Goal: Navigation & Orientation: Find specific page/section

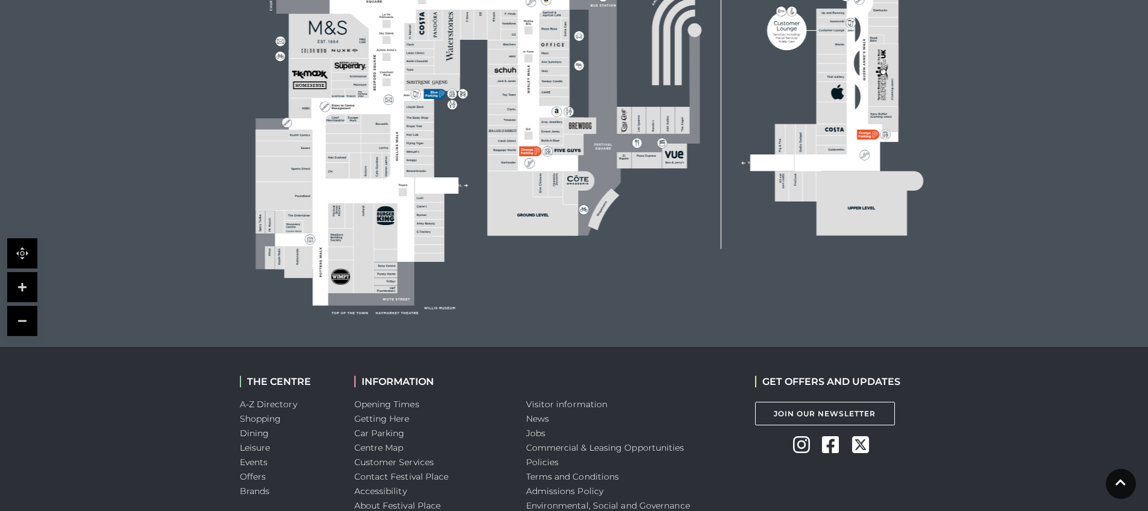
scroll to position [450, 0]
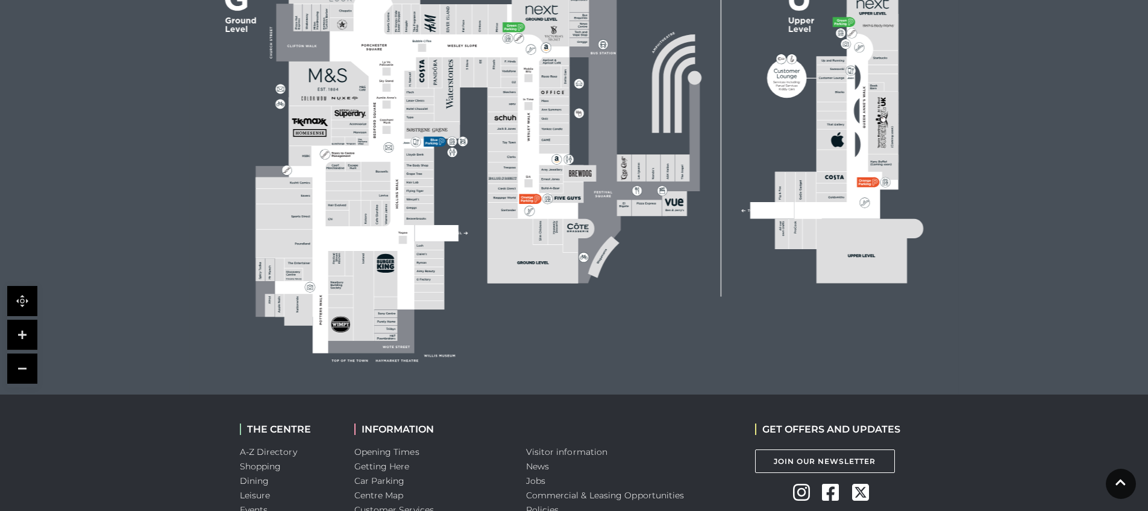
click at [359, 225] on rect at bounding box center [355, 214] width 11 height 26
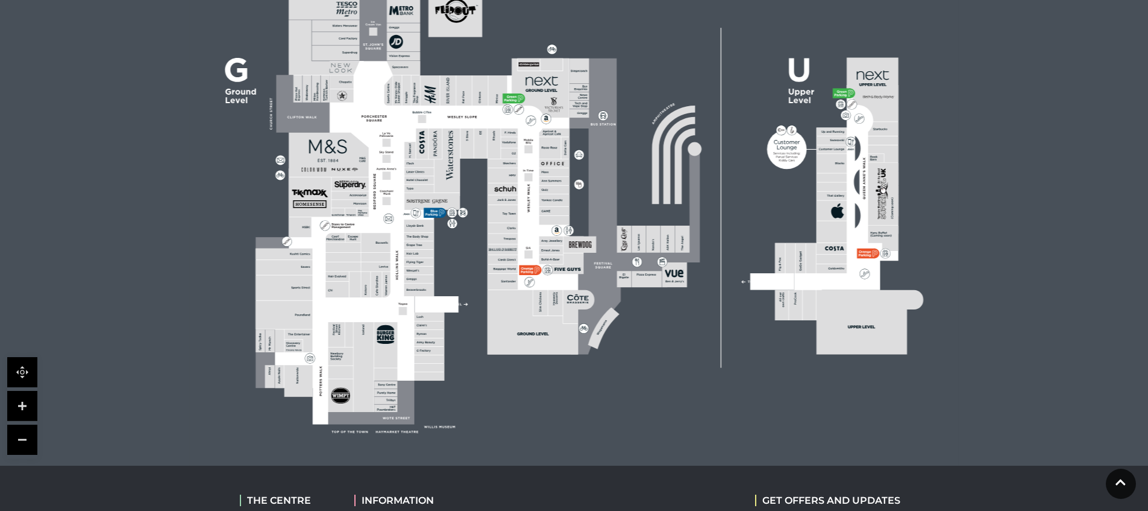
scroll to position [365, 0]
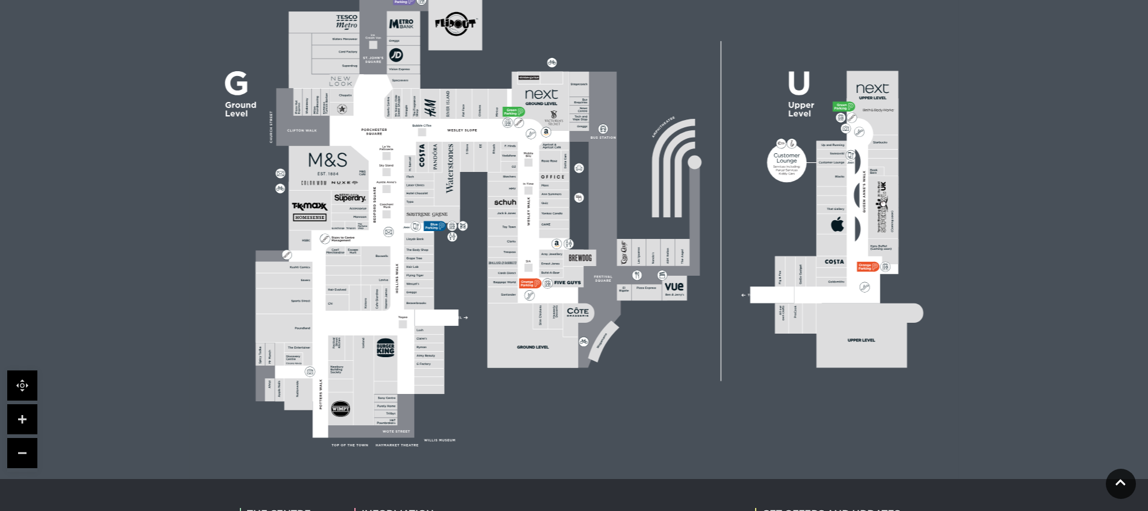
click at [30, 409] on link at bounding box center [22, 419] width 30 height 30
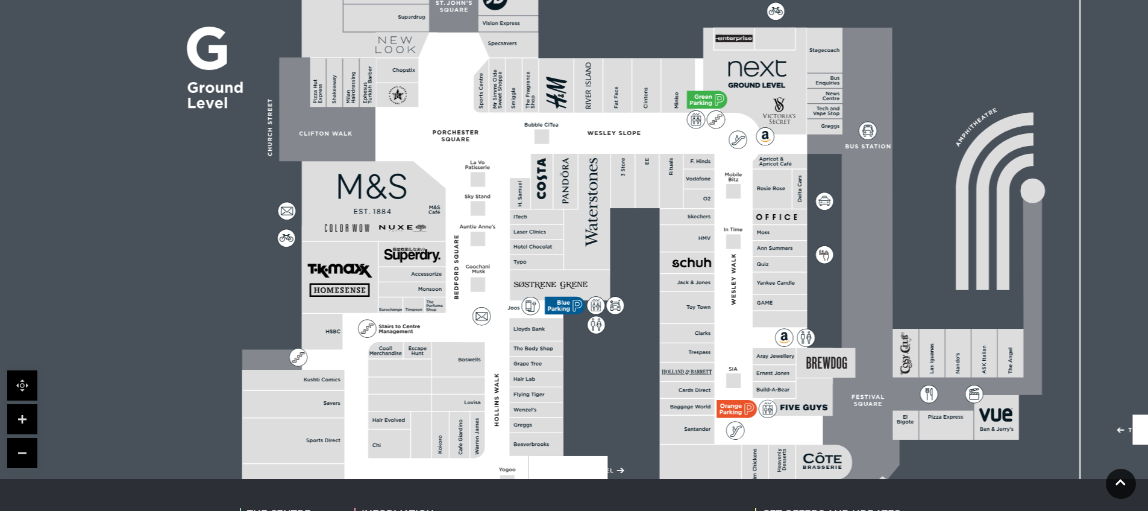
drag, startPoint x: 293, startPoint y: 390, endPoint x: 520, endPoint y: 459, distance: 237.0
click at [520, 463] on polygon at bounding box center [537, 344] width 591 height 685
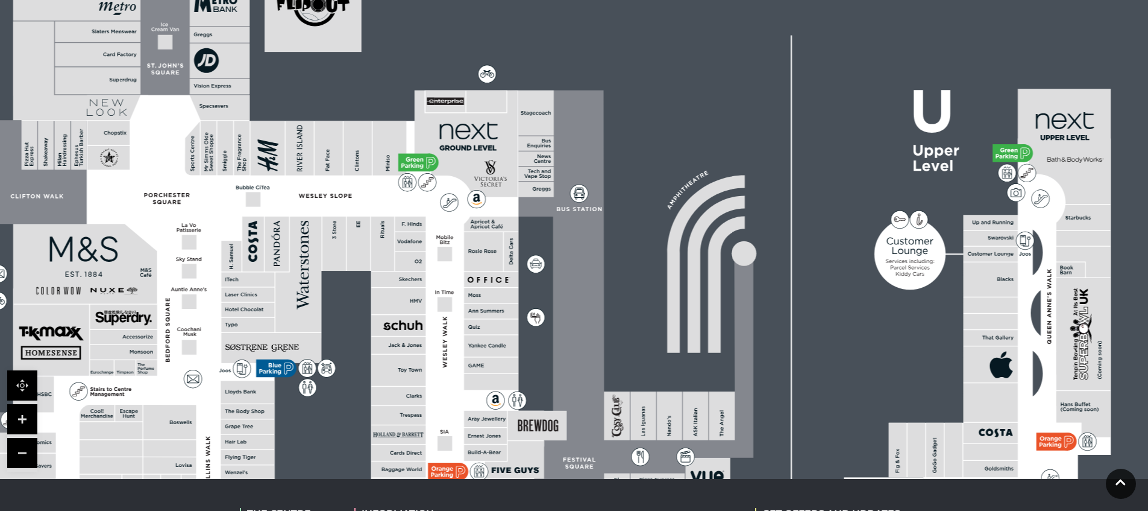
drag, startPoint x: 465, startPoint y: 229, endPoint x: 167, endPoint y: 285, distance: 303.6
click at [177, 291] on polygon at bounding box center [249, 406] width 591 height 685
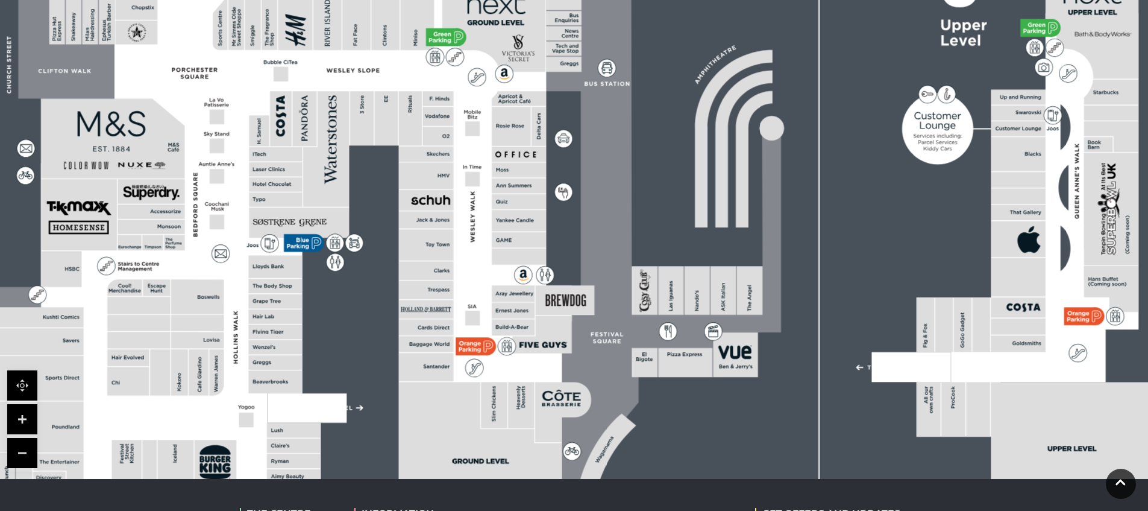
drag, startPoint x: 321, startPoint y: 318, endPoint x: 314, endPoint y: 45, distance: 272.5
click at [351, 199] on icon at bounding box center [555, 209] width 1736 height 976
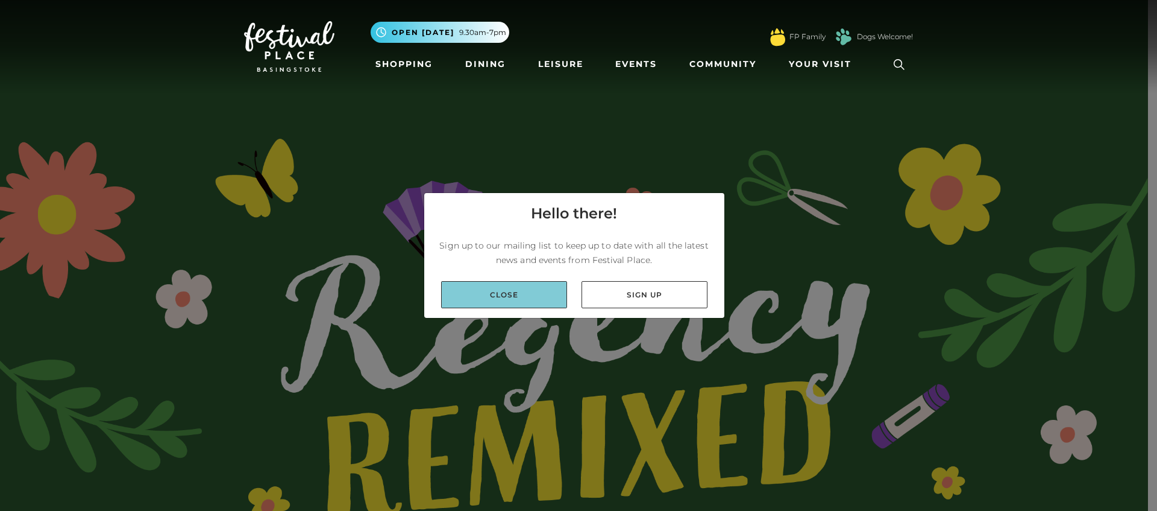
click at [530, 303] on link "Close" at bounding box center [504, 294] width 126 height 27
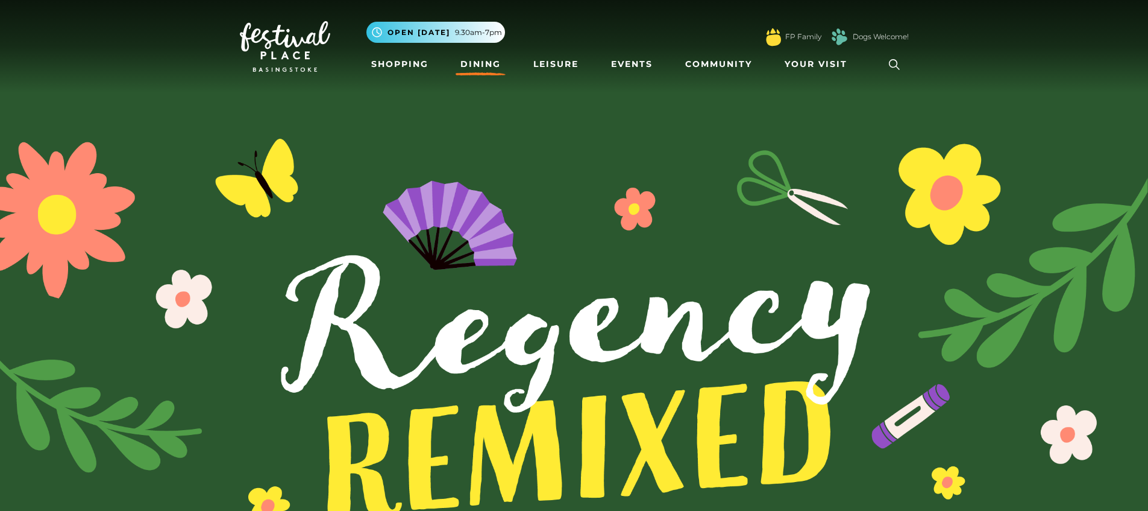
click at [473, 58] on link "Dining" at bounding box center [481, 64] width 50 height 22
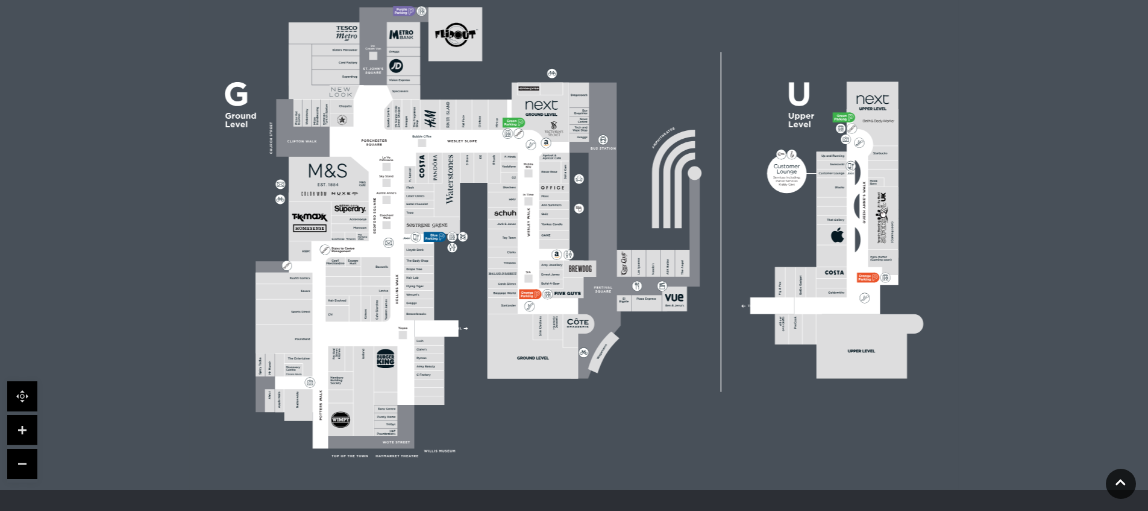
scroll to position [363, 0]
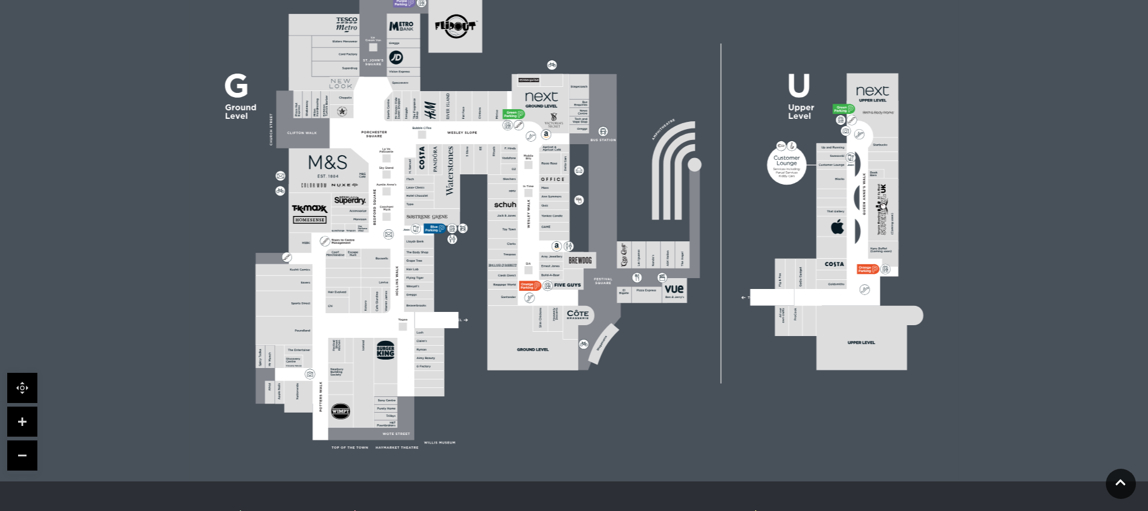
click at [21, 419] on link at bounding box center [22, 421] width 30 height 30
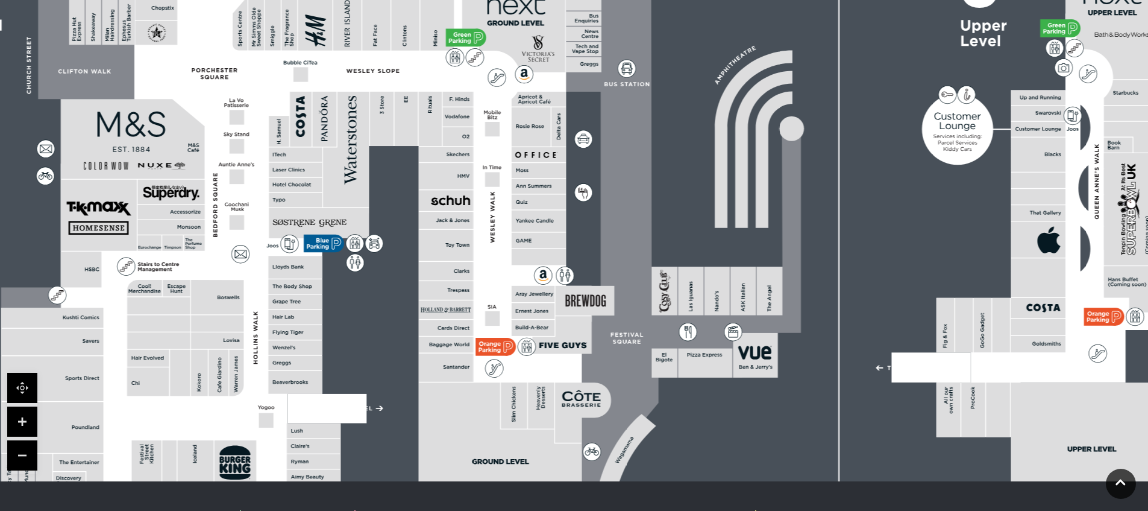
click at [20, 419] on link at bounding box center [22, 421] width 30 height 30
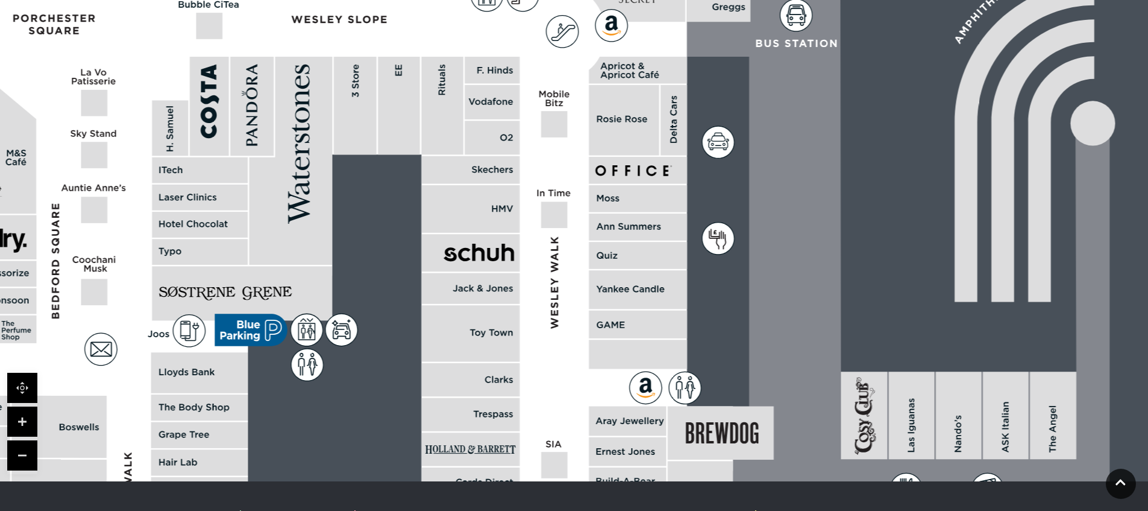
drag, startPoint x: 308, startPoint y: 312, endPoint x: 370, endPoint y: 365, distance: 81.7
click at [370, 365] on rect at bounding box center [702, 270] width 2492 height 1758
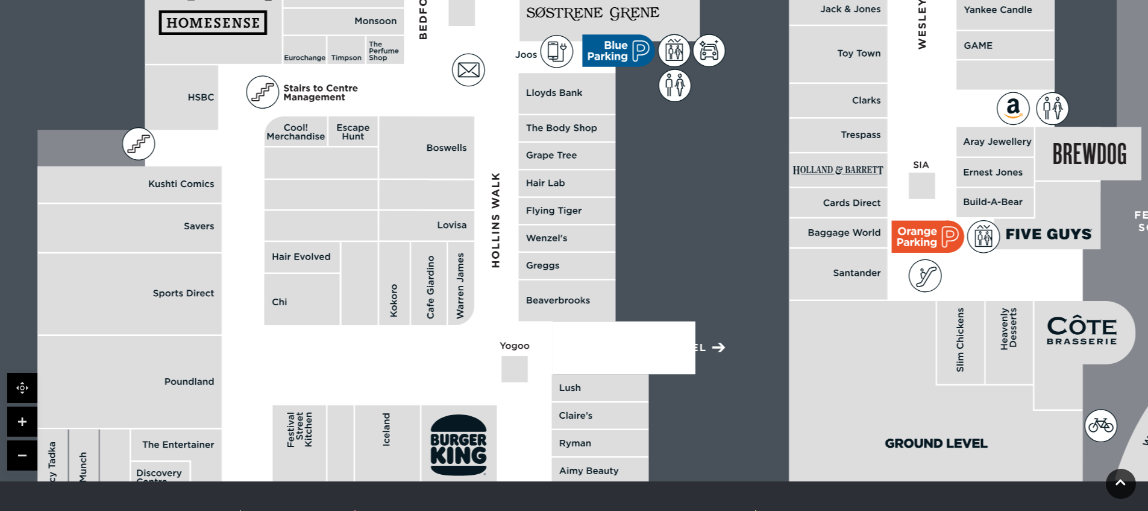
drag, startPoint x: 254, startPoint y: 413, endPoint x: 637, endPoint y: 216, distance: 430.3
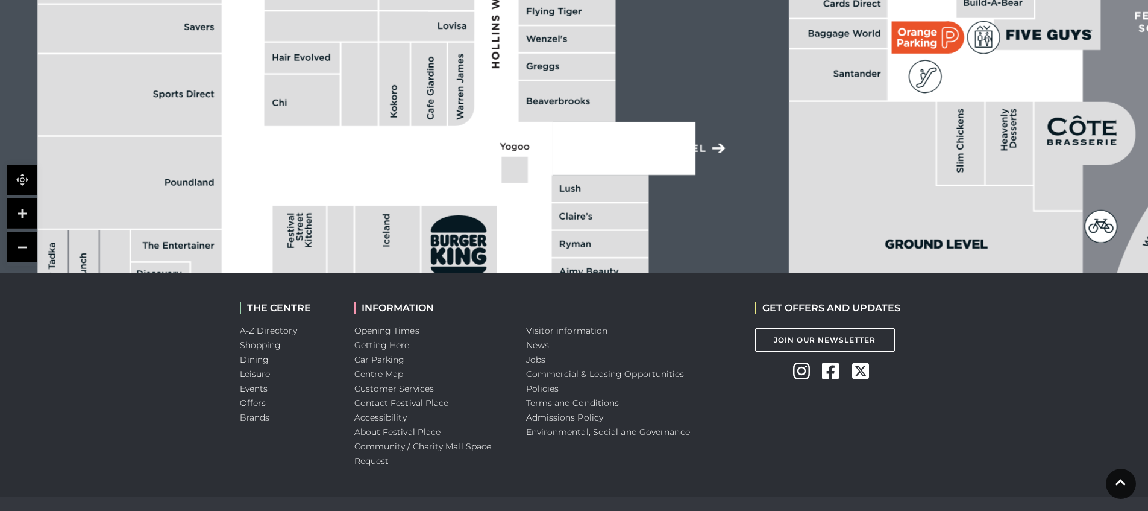
scroll to position [568, 0]
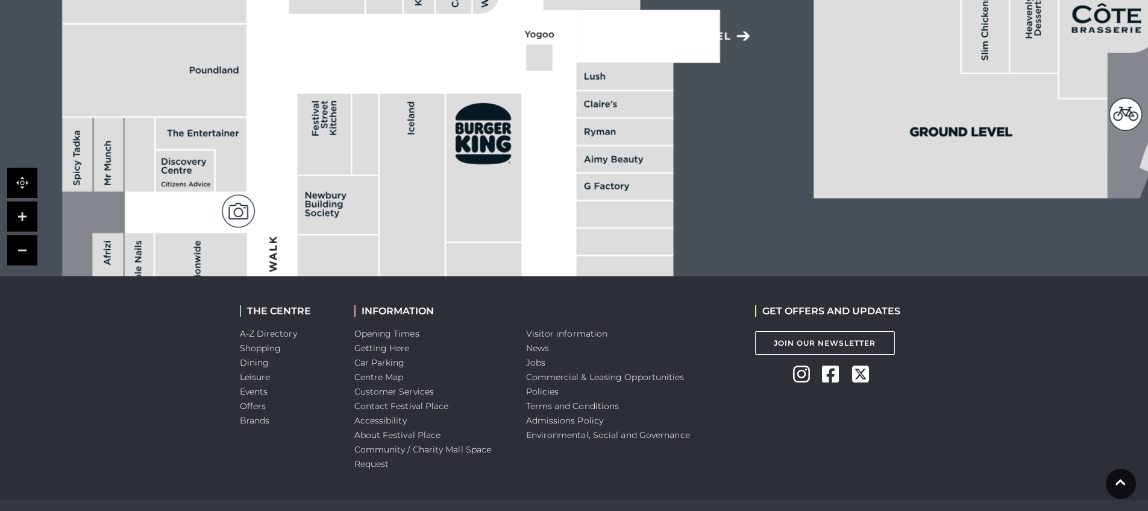
drag, startPoint x: 397, startPoint y: 226, endPoint x: 420, endPoint y: 117, distance: 111.6
click at [420, 117] on rect at bounding box center [412, 238] width 65 height 291
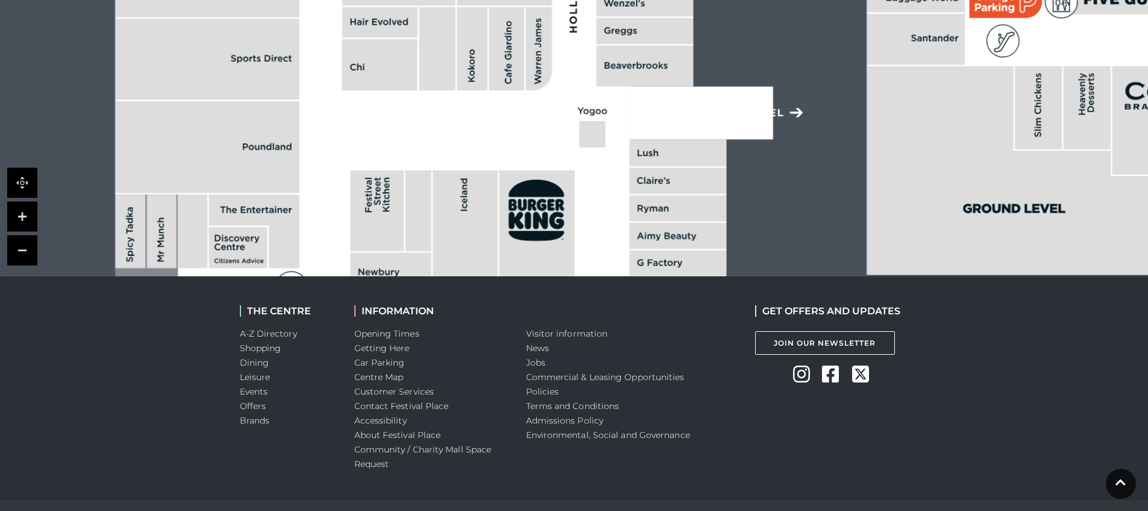
drag, startPoint x: 586, startPoint y: 142, endPoint x: 644, endPoint y: 233, distance: 108.0
click at [659, 274] on rect at bounding box center [678, 263] width 97 height 26
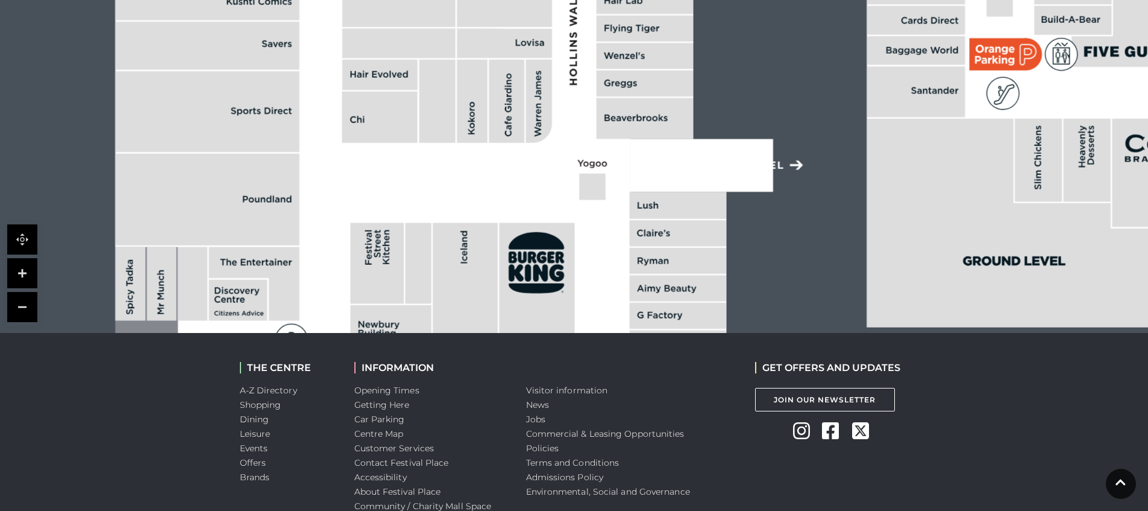
scroll to position [336, 0]
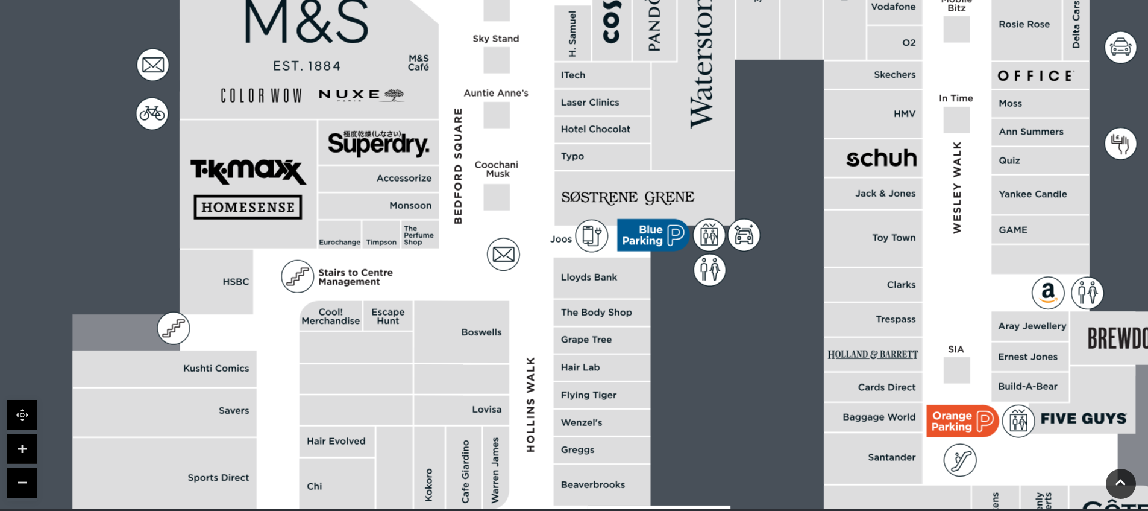
drag, startPoint x: 545, startPoint y: 160, endPoint x: 501, endPoint y: 349, distance: 193.9
click at [503, 351] on rect at bounding box center [461, 332] width 95 height 62
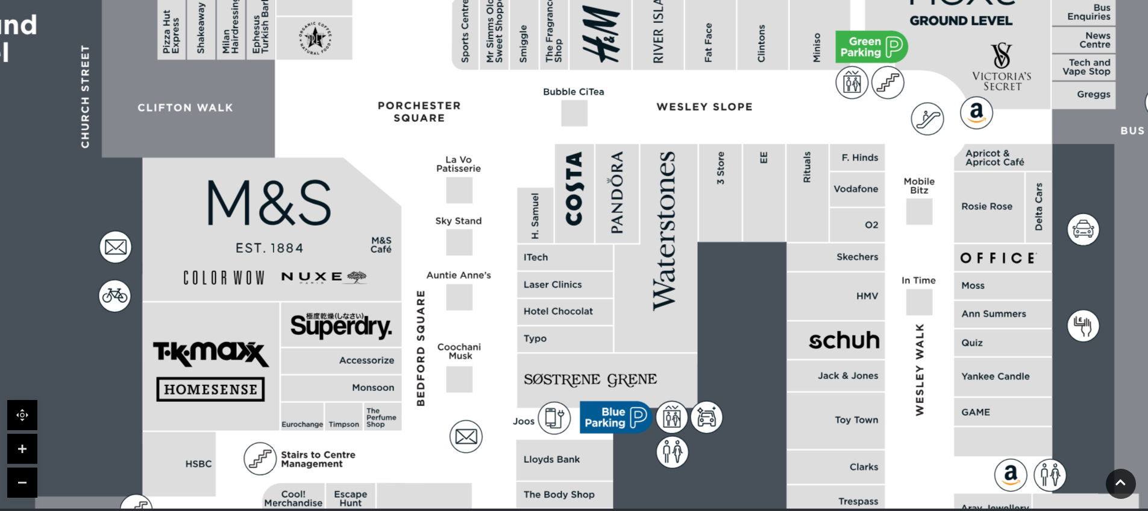
drag, startPoint x: 526, startPoint y: 228, endPoint x: 486, endPoint y: 413, distance: 189.1
click at [486, 413] on polygon at bounding box center [566, 486] width 1063 height 1232
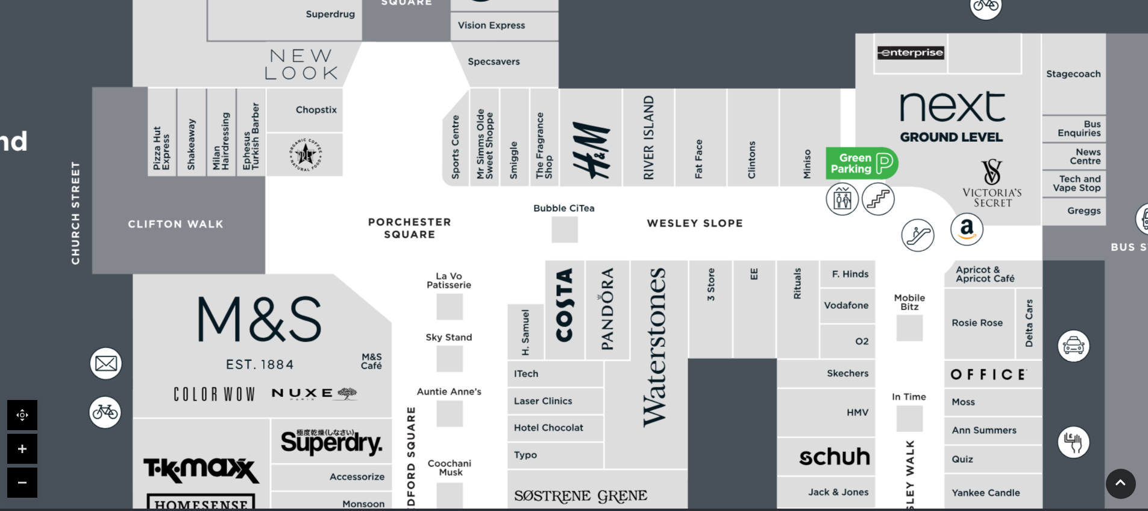
drag, startPoint x: 496, startPoint y: 211, endPoint x: 488, endPoint y: 322, distance: 111.8
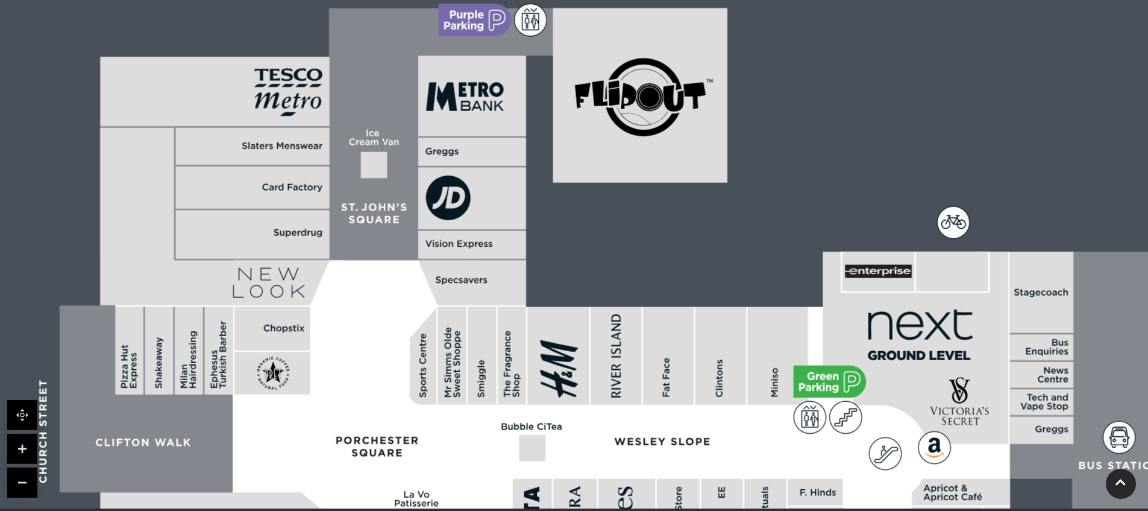
drag, startPoint x: 483, startPoint y: 282, endPoint x: 450, endPoint y: 500, distance: 220.1
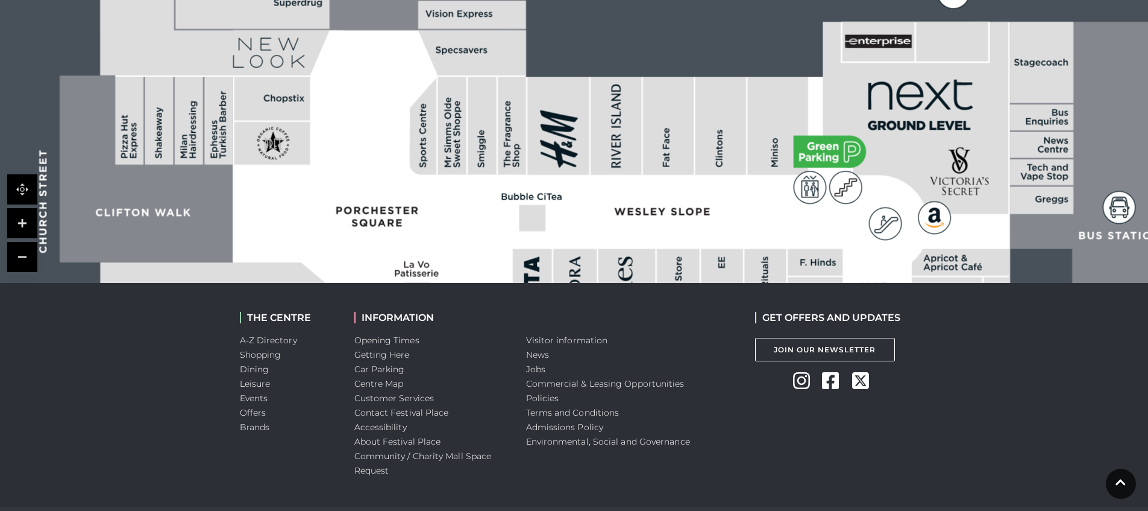
scroll to position [596, 0]
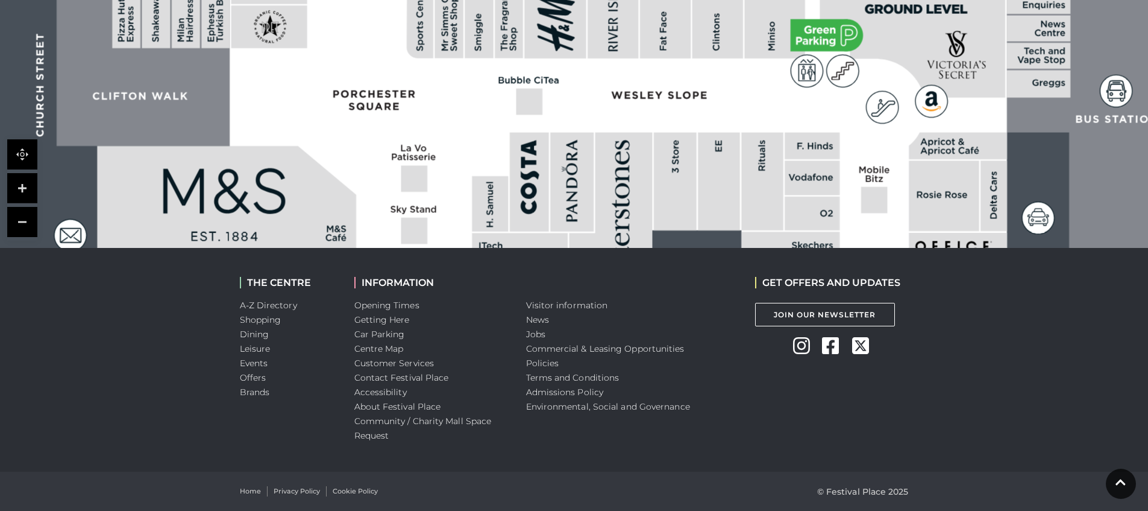
drag, startPoint x: 668, startPoint y: 101, endPoint x: 667, endPoint y: 54, distance: 47.0
click at [666, 51] on polygon at bounding box center [521, 475] width 1063 height 1232
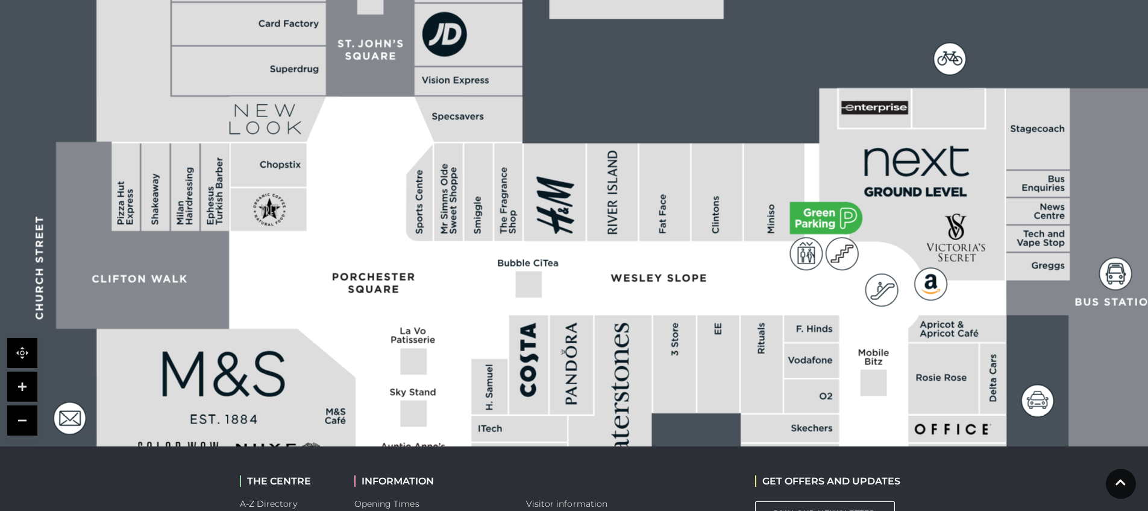
scroll to position [350, 0]
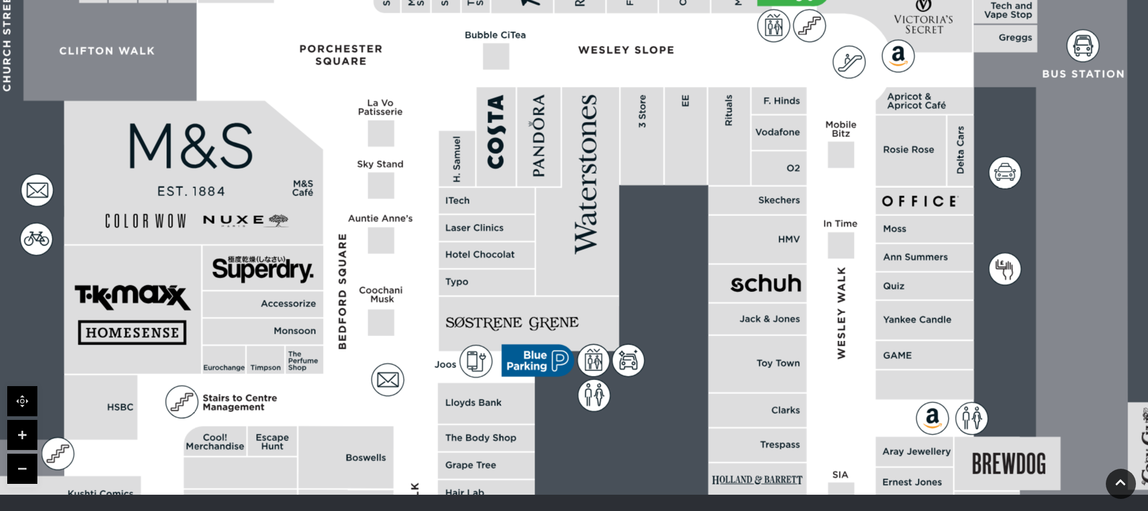
drag, startPoint x: 649, startPoint y: 276, endPoint x: 614, endPoint y: -7, distance: 284.8
click at [614, 0] on html "Skip to Navigation Skip to Content Toggle navigation .st5{fill:none;stroke:#FFF…" at bounding box center [574, 203] width 1148 height 1107
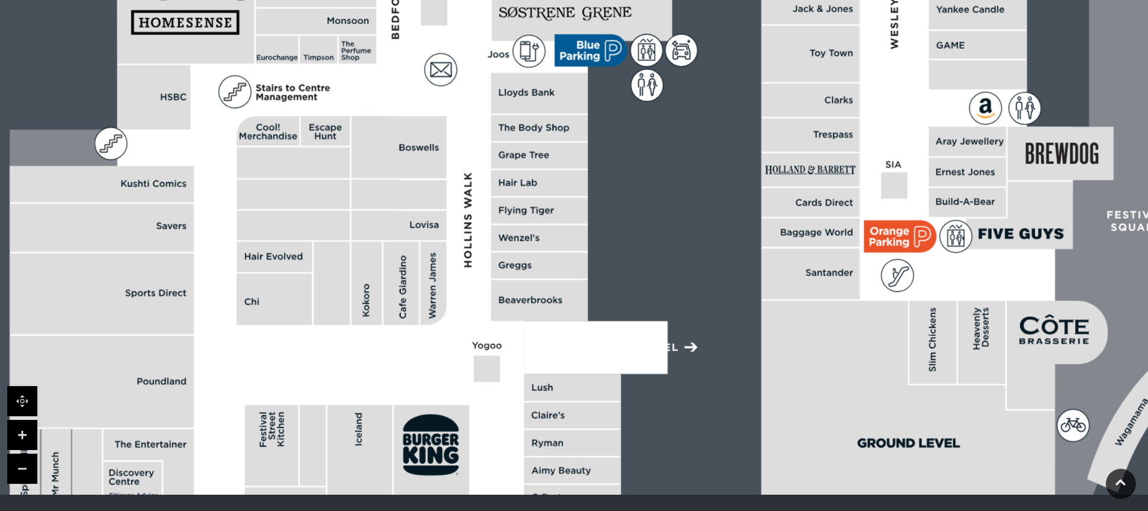
drag, startPoint x: 684, startPoint y: 334, endPoint x: 735, endPoint y: 29, distance: 309.4
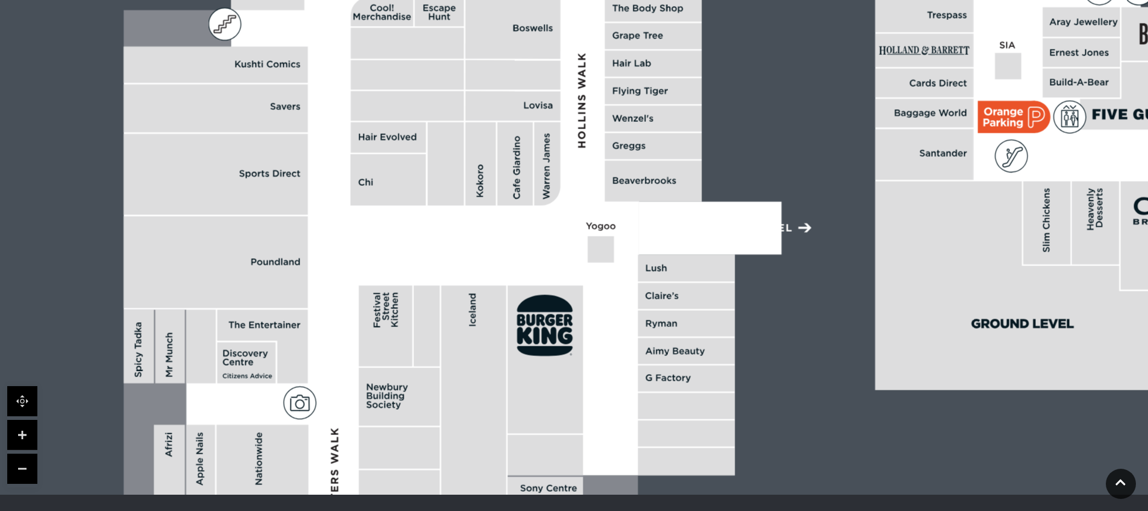
drag, startPoint x: 639, startPoint y: 337, endPoint x: 720, endPoint y: 231, distance: 133.3
click at [755, 227] on icon at bounding box center [757, 227] width 5 height 7
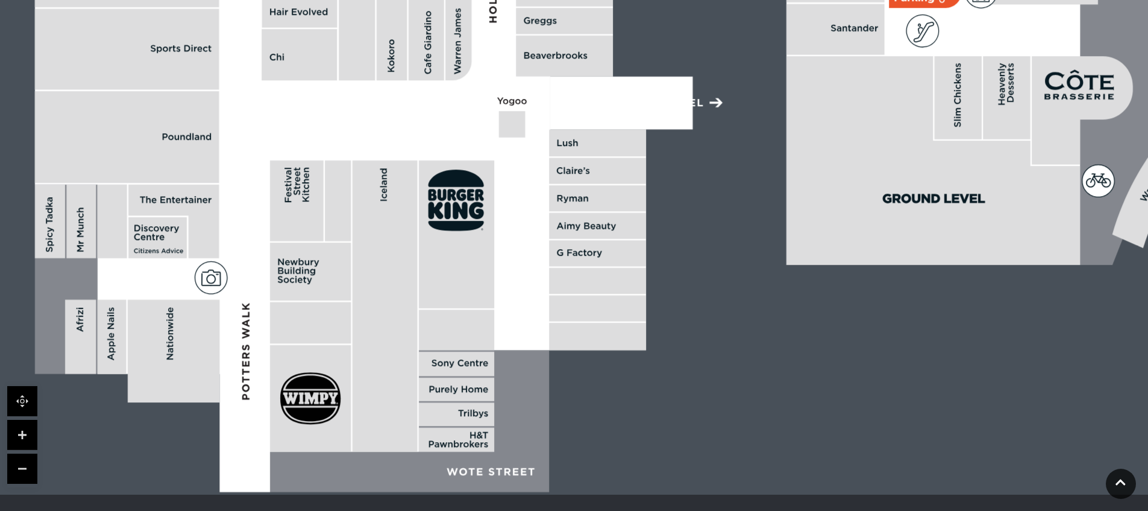
drag, startPoint x: 631, startPoint y: 366, endPoint x: 570, endPoint y: 157, distance: 217.8
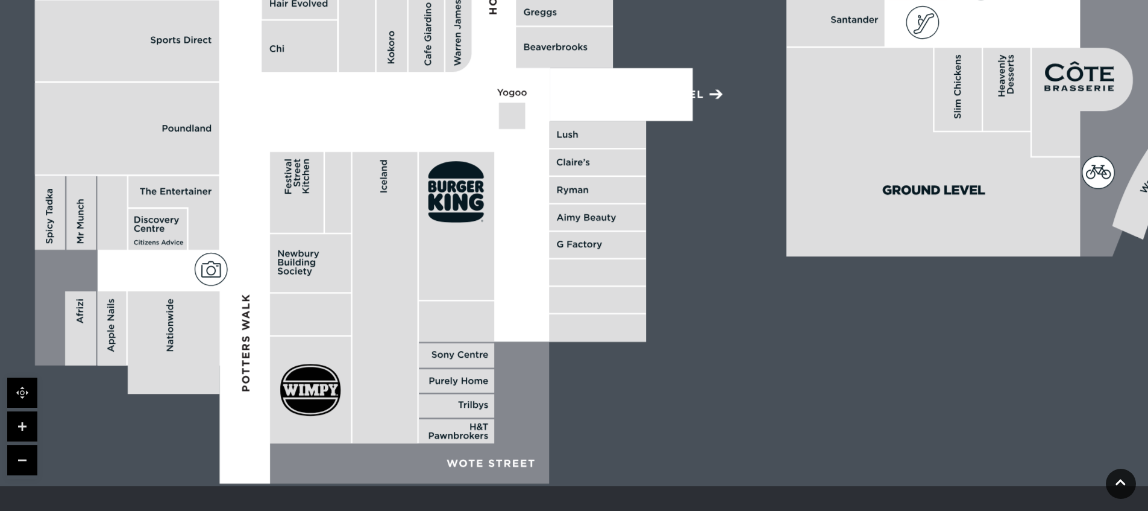
scroll to position [369, 0]
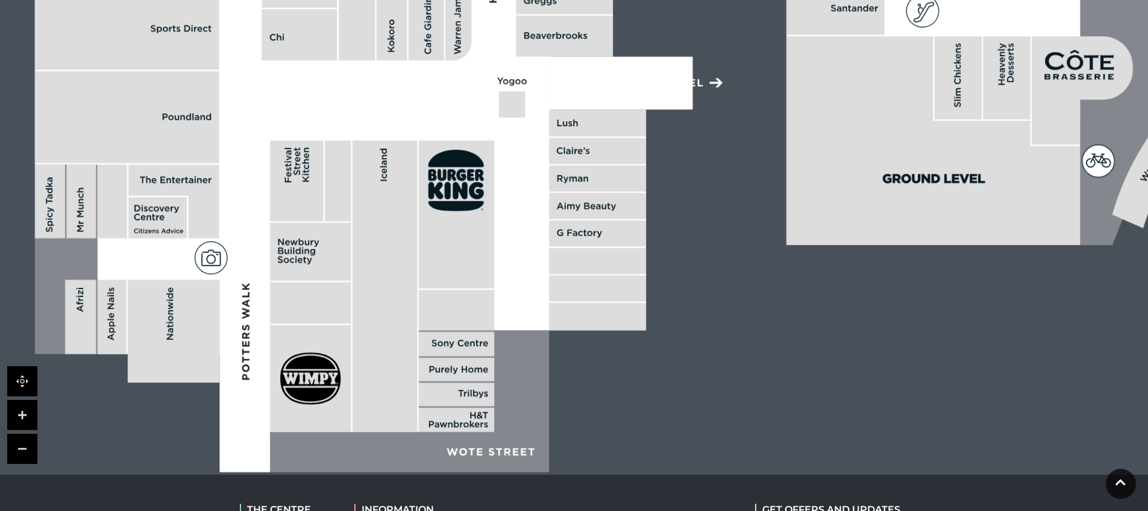
click at [23, 452] on link at bounding box center [22, 448] width 30 height 30
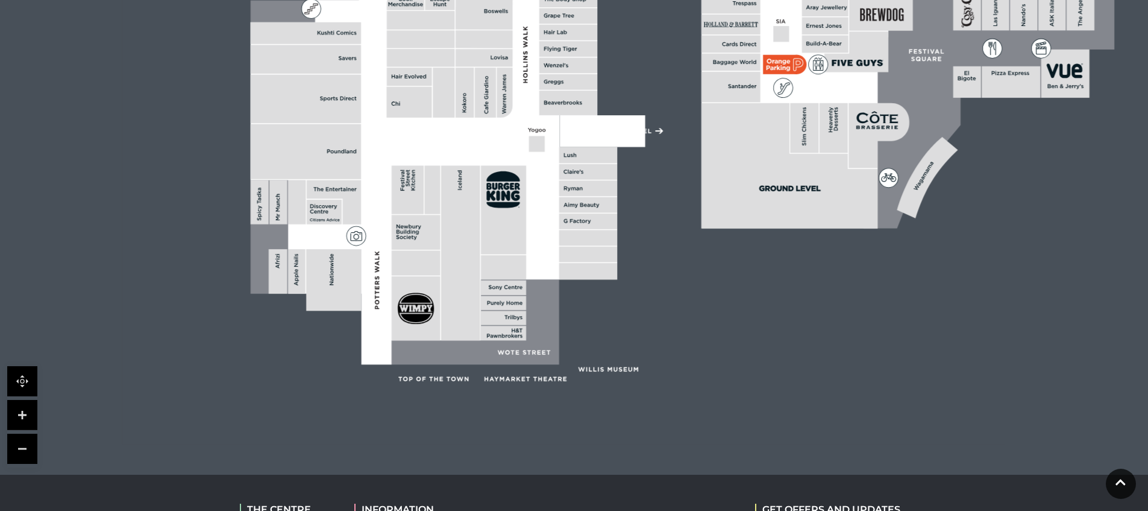
click at [23, 453] on link at bounding box center [22, 448] width 30 height 30
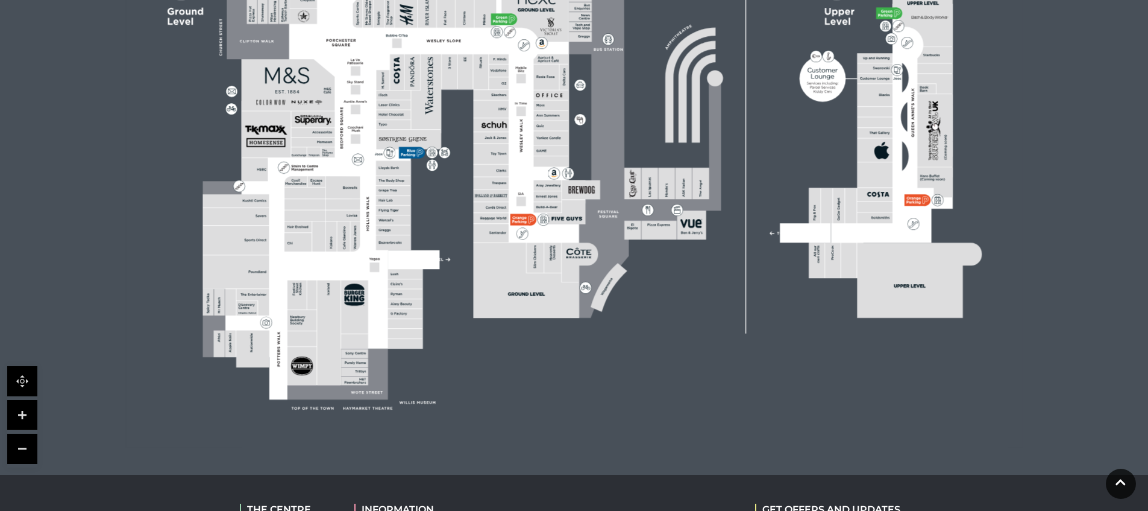
drag, startPoint x: 414, startPoint y: 282, endPoint x: 429, endPoint y: 315, distance: 36.2
click at [429, 315] on icon at bounding box center [573, 130] width 1125 height 633
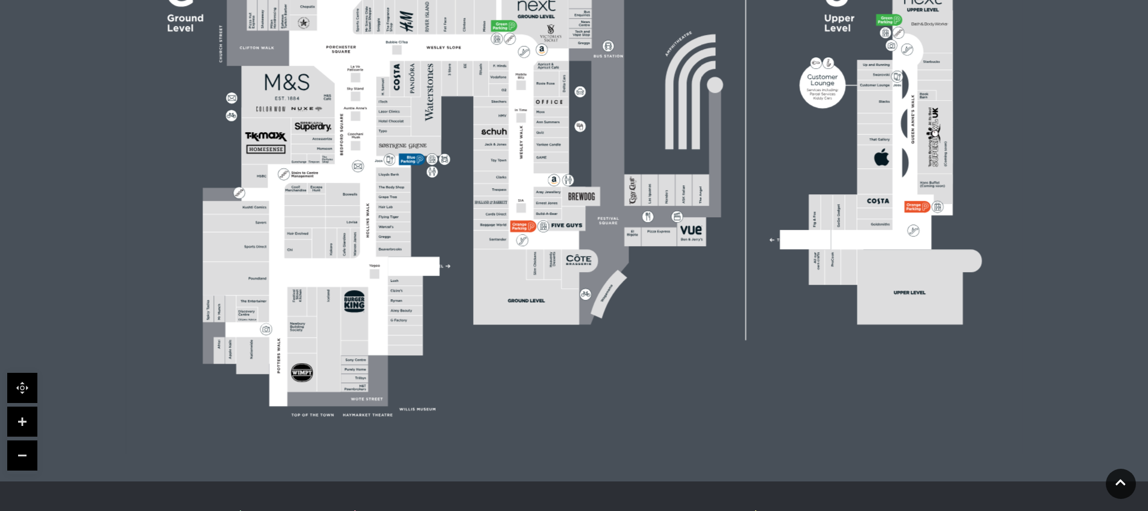
scroll to position [356, 0]
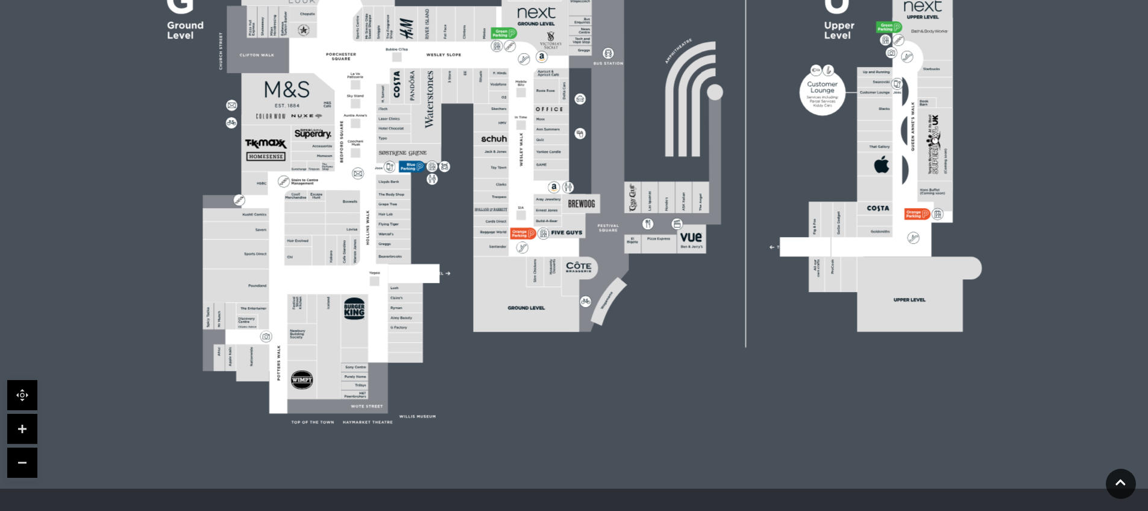
click at [20, 430] on link at bounding box center [22, 428] width 30 height 30
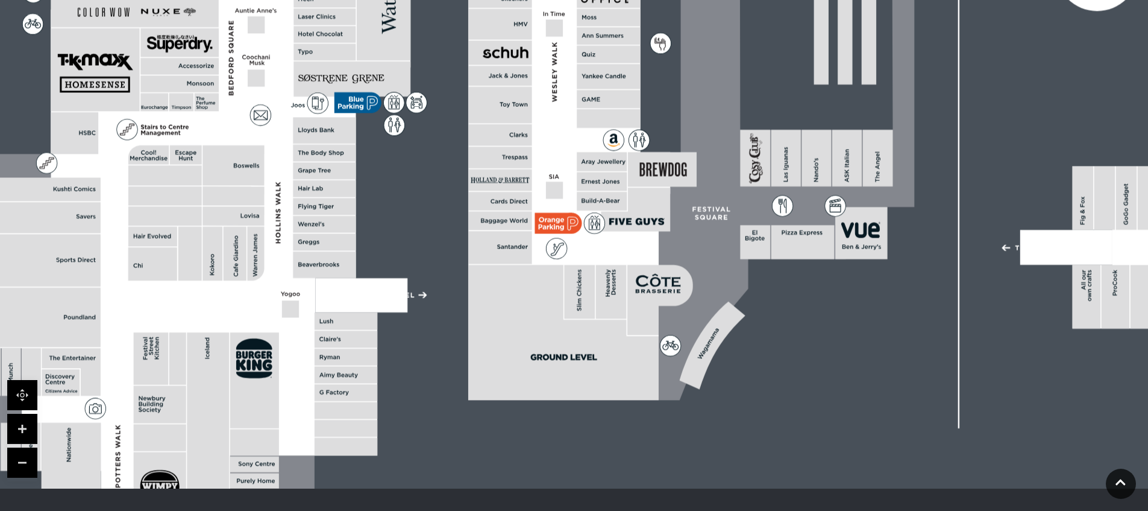
drag, startPoint x: 319, startPoint y: 324, endPoint x: 388, endPoint y: 303, distance: 71.9
click at [388, 303] on rect at bounding box center [361, 295] width 92 height 34
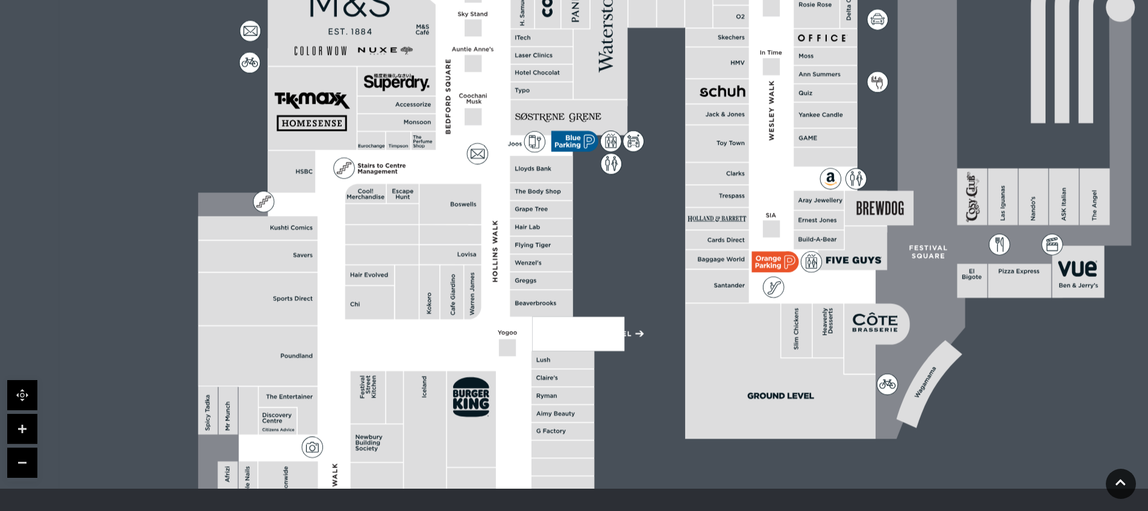
drag, startPoint x: 547, startPoint y: 246, endPoint x: 636, endPoint y: 251, distance: 88.8
click at [636, 251] on rect at bounding box center [867, 101] width 1615 height 1139
